Goal: Task Accomplishment & Management: Manage account settings

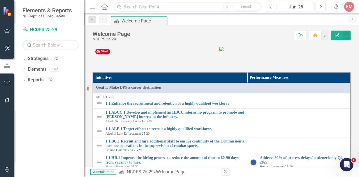
click at [224, 51] on img at bounding box center [221, 49] width 4 height 4
click at [7, 169] on icon "button" at bounding box center [7, 169] width 6 height 4
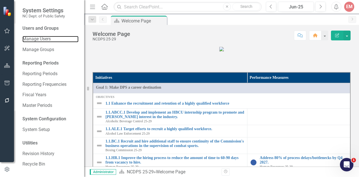
click at [48, 36] on link "Manage Users" at bounding box center [50, 39] width 56 height 6
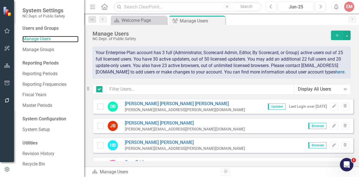
checkbox input "false"
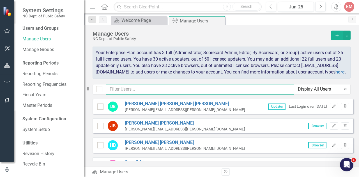
click at [136, 94] on input "text" at bounding box center [200, 89] width 188 height 10
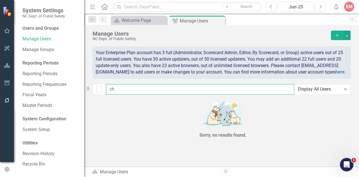
type input "c"
checkbox input "false"
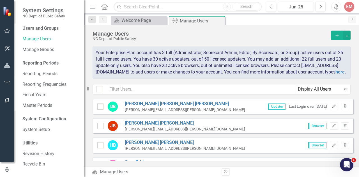
click at [337, 37] on icon "Add" at bounding box center [337, 35] width 5 height 4
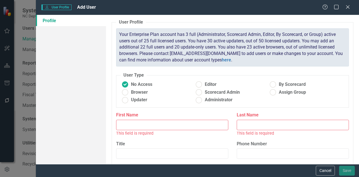
click at [154, 129] on input "First Name" at bounding box center [172, 125] width 112 height 10
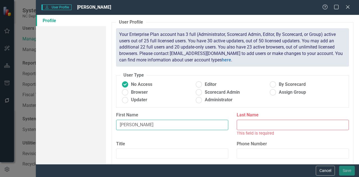
type input "[PERSON_NAME]"
click at [249, 123] on input "Last Name" at bounding box center [293, 125] width 112 height 10
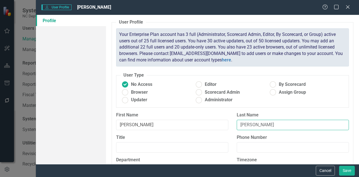
type input "[PERSON_NAME]"
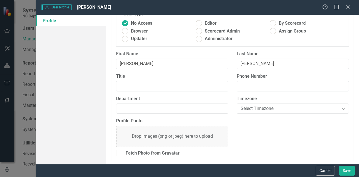
scroll to position [22, 0]
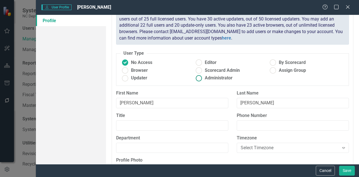
click at [198, 76] on ins at bounding box center [199, 78] width 9 height 9
click at [198, 76] on input "Administrator" at bounding box center [199, 78] width 9 height 9
radio input "true"
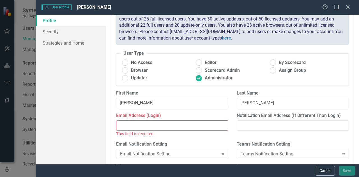
click at [169, 127] on input "Email Address (Login)" at bounding box center [172, 125] width 112 height 10
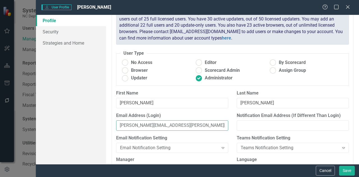
type input "[PERSON_NAME][EMAIL_ADDRESS][PERSON_NAME][DOMAIN_NAME]"
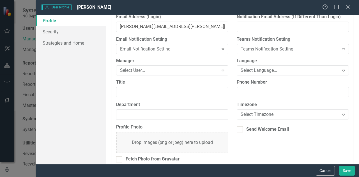
scroll to position [126, 0]
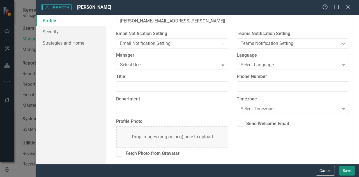
click at [347, 171] on button "Save" at bounding box center [347, 171] width 16 height 10
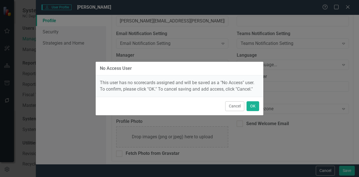
click at [232, 105] on button "Cancel" at bounding box center [234, 106] width 19 height 10
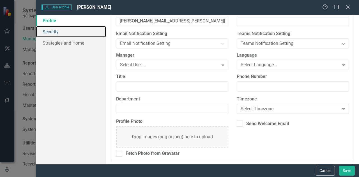
click at [54, 33] on link "Security" at bounding box center [71, 31] width 70 height 11
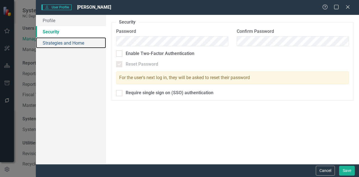
click at [54, 40] on link "Strategies and Home" at bounding box center [71, 42] width 70 height 11
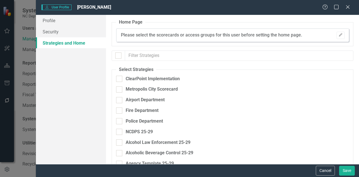
click at [120, 56] on div at bounding box center [118, 55] width 6 height 6
click at [119, 56] on input "checkbox" at bounding box center [117, 54] width 4 height 4
checkbox input "true"
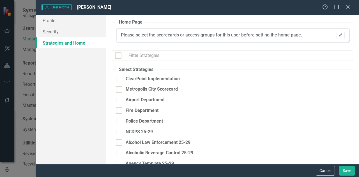
checkbox input "true"
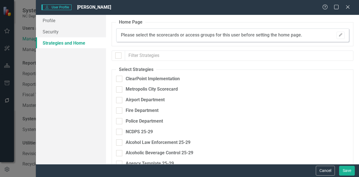
checkbox input "true"
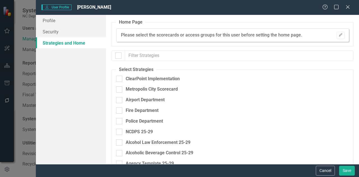
checkbox input "true"
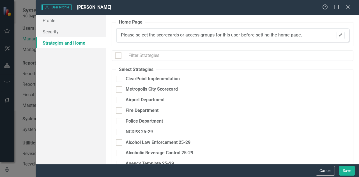
checkbox input "true"
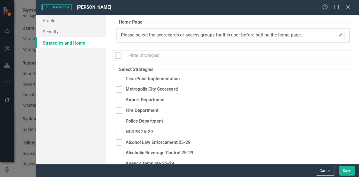
checkbox input "true"
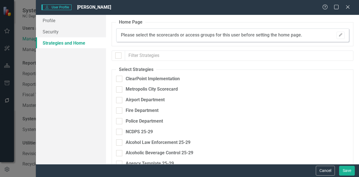
checkbox input "true"
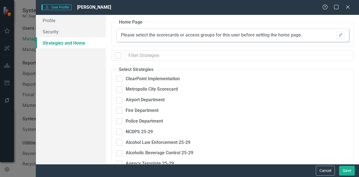
checkbox input "true"
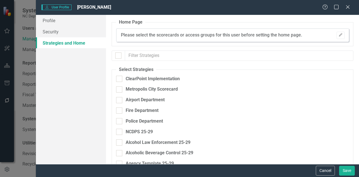
checkbox input "true"
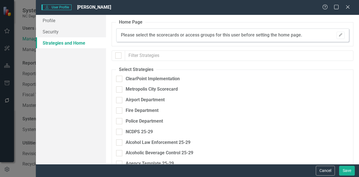
checkbox input "true"
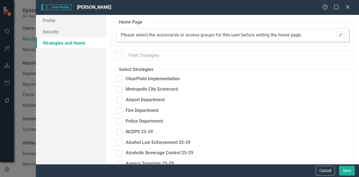
checkbox input "true"
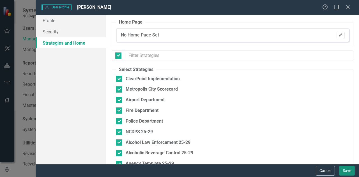
click at [346, 170] on button "Save" at bounding box center [347, 171] width 16 height 10
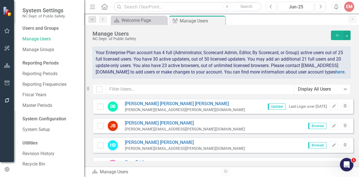
click at [349, 4] on div "EM" at bounding box center [349, 7] width 10 height 10
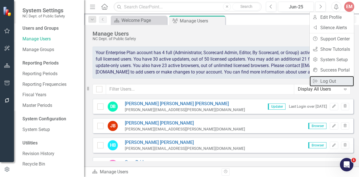
click at [325, 80] on link "Logout Log Out" at bounding box center [332, 81] width 44 height 10
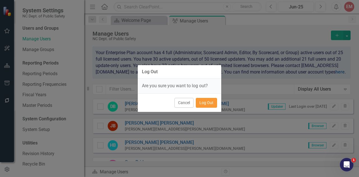
click at [202, 99] on button "Log Out" at bounding box center [206, 103] width 21 height 10
